Goal: Task Accomplishment & Management: Manage account settings

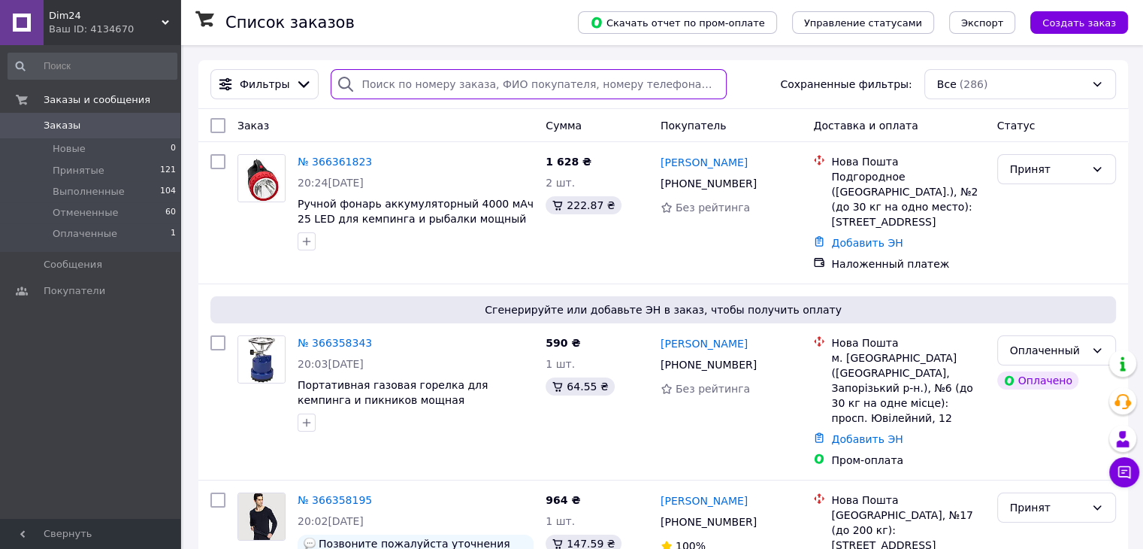
paste input "366178852"
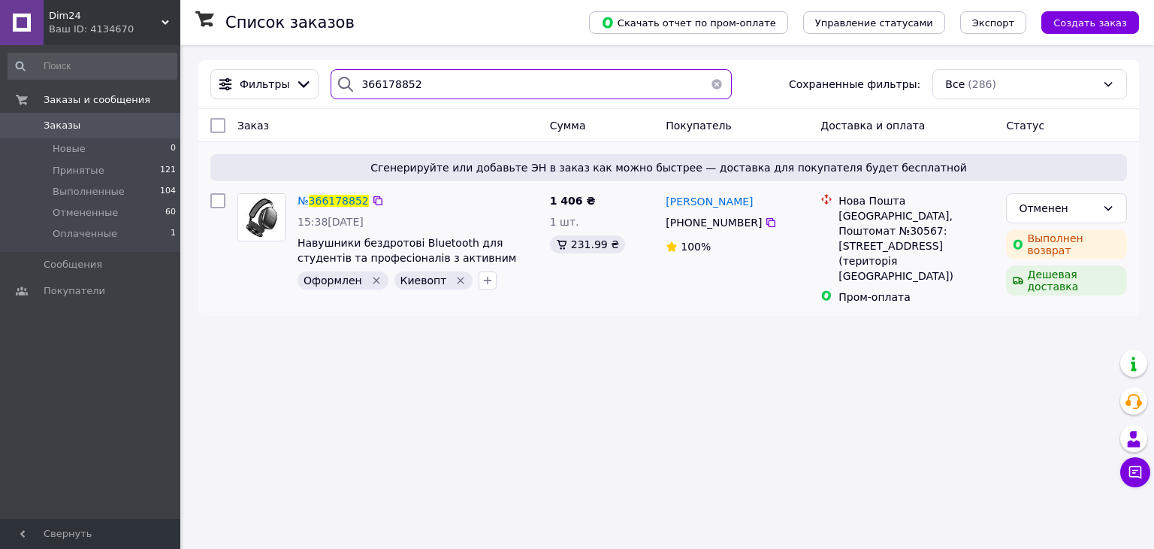
type input "366178852"
drag, startPoint x: 747, startPoint y: 207, endPoint x: 668, endPoint y: 208, distance: 78.9
click at [668, 208] on div "[PERSON_NAME]" at bounding box center [737, 201] width 146 height 19
copy span "[PERSON_NAME]"
click at [482, 278] on icon "button" at bounding box center [488, 280] width 12 height 12
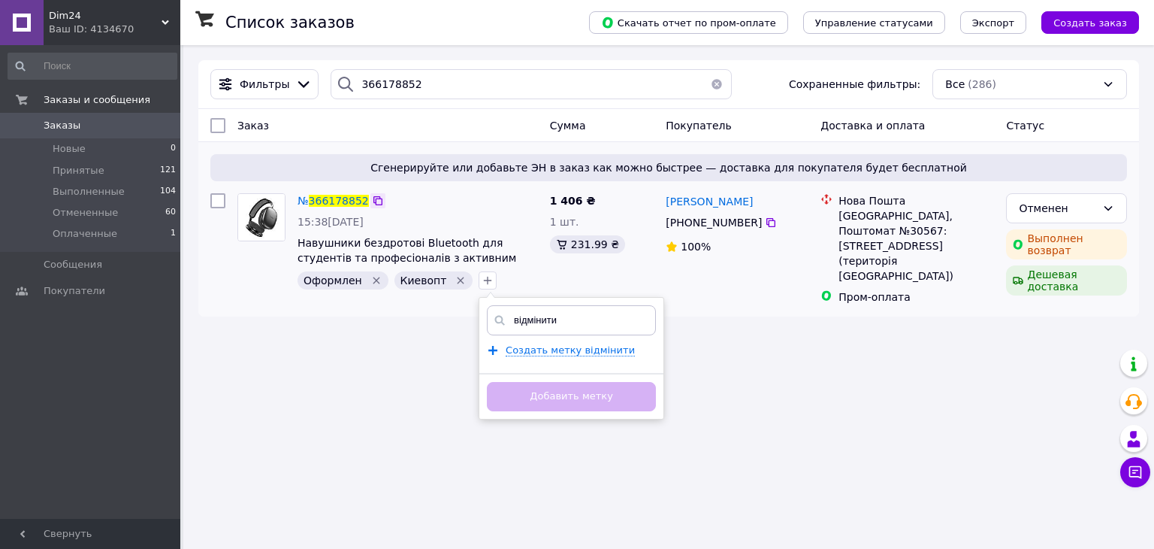
type input "відмінити"
click at [372, 204] on icon at bounding box center [378, 201] width 12 height 12
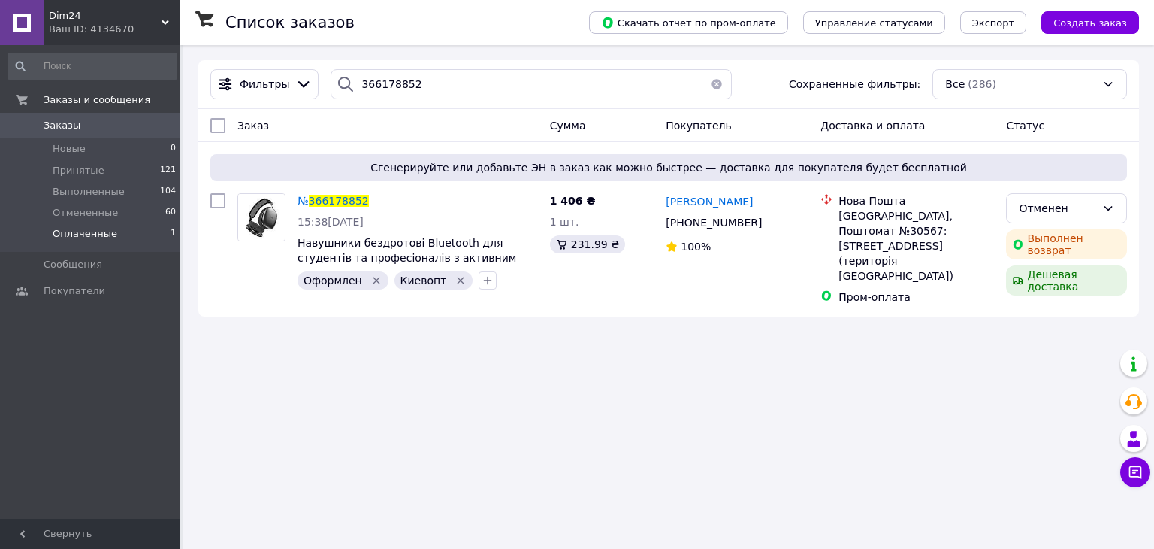
click at [117, 234] on li "Оплаченные 1" at bounding box center [92, 237] width 185 height 29
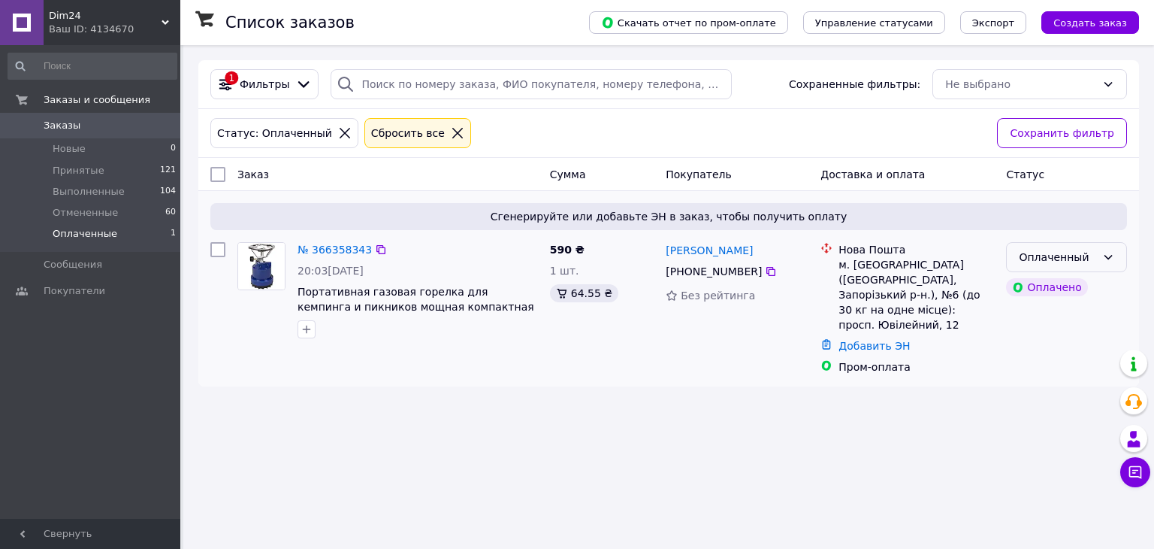
click at [1062, 259] on div "Оплаченный" at bounding box center [1057, 257] width 77 height 17
click at [1056, 295] on li "Принят" at bounding box center [1067, 289] width 120 height 27
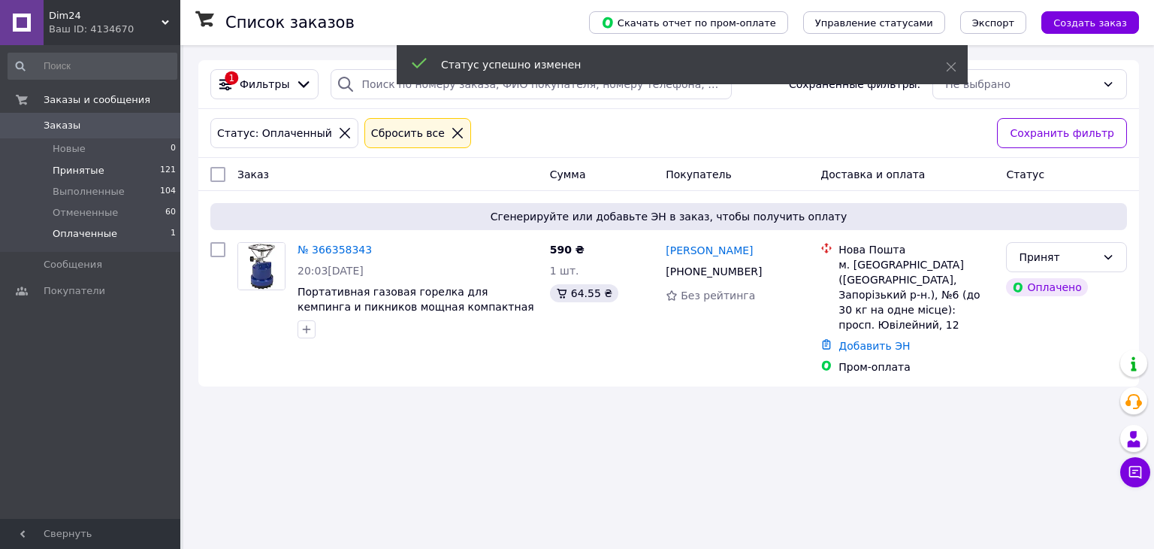
click at [106, 168] on li "Принятые 121" at bounding box center [92, 170] width 185 height 21
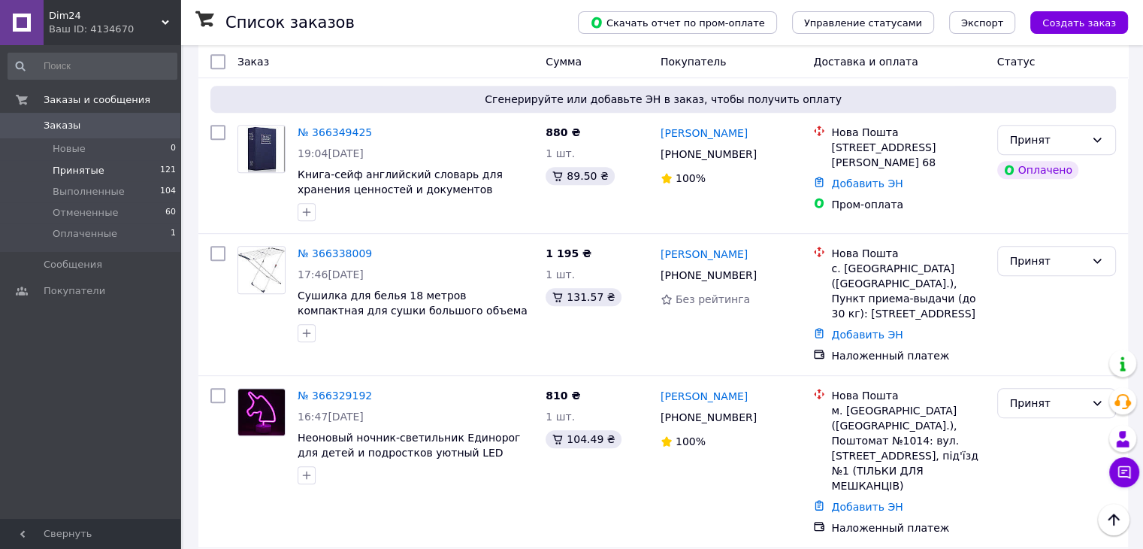
scroll to position [752, 0]
